Goal: Transaction & Acquisition: Purchase product/service

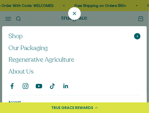
click at [19, 37] on span "Shop" at bounding box center [15, 36] width 14 height 8
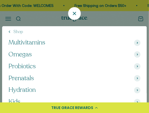
scroll to position [5, 0]
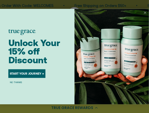
click at [23, 41] on span "Unlock Your 15% off Discount" at bounding box center [34, 50] width 52 height 27
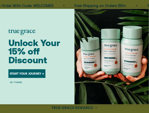
click at [144, 11] on circle "Close dialog" at bounding box center [144, 12] width 5 height 5
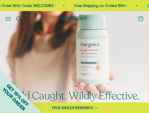
click at [8, 18] on button "Open navigation menu" at bounding box center [8, 19] width 6 height 6
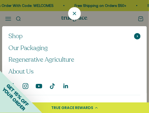
click at [136, 38] on span at bounding box center [137, 36] width 6 height 6
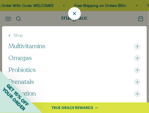
click at [138, 47] on span at bounding box center [137, 46] width 6 height 6
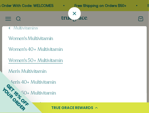
scroll to position [10, 0]
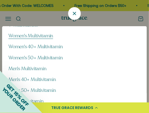
click at [48, 37] on span "Women's Multivitamin" at bounding box center [30, 35] width 45 height 6
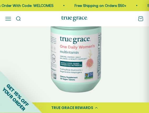
select select "3"
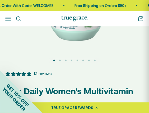
scroll to position [80, 0]
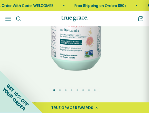
click at [134, 31] on img at bounding box center [74, 20] width 149 height 149
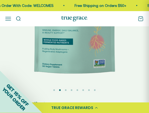
click at [134, 31] on img at bounding box center [74, 20] width 149 height 149
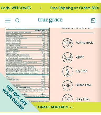
scroll to position [0, 204]
